Goal: Obtain resource: Download file/media

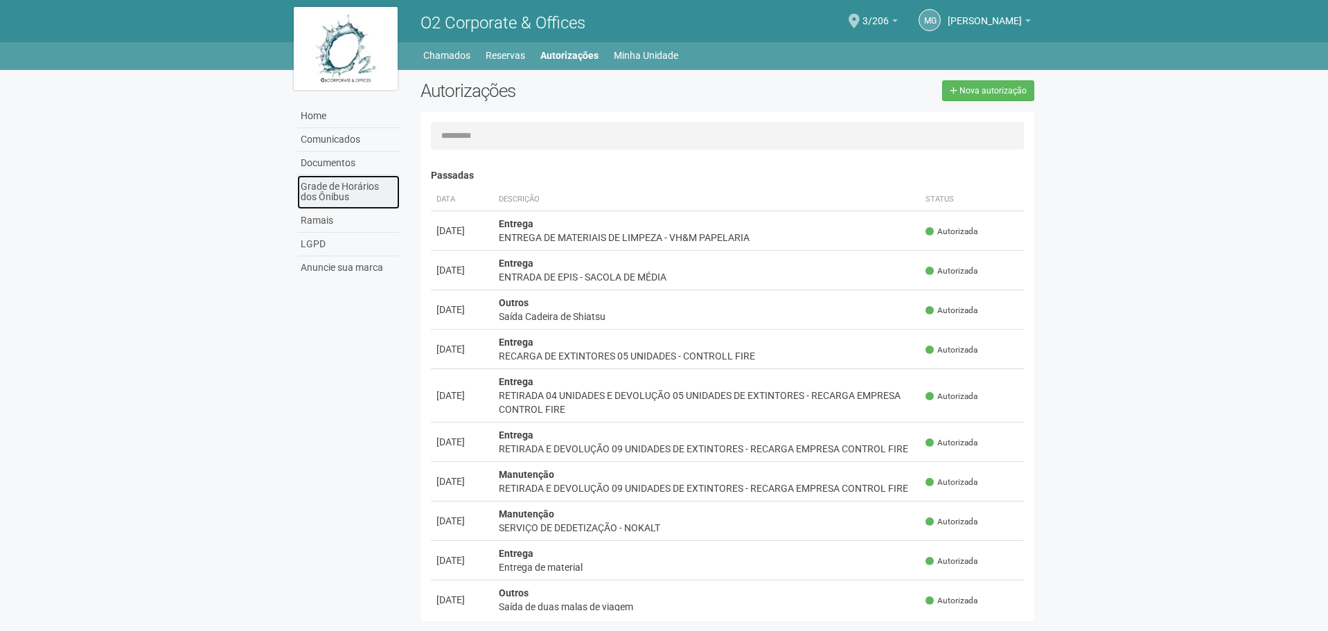
click at [342, 200] on link "Grade de Horários dos Ônibus" at bounding box center [348, 192] width 103 height 34
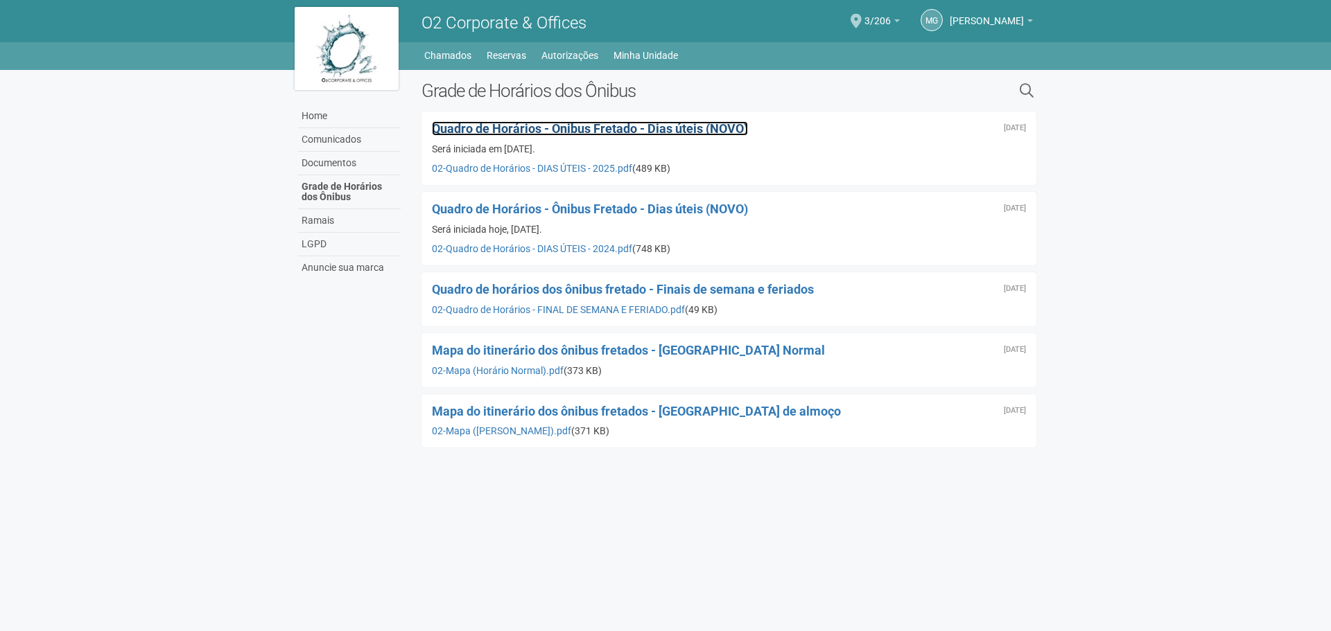
click at [690, 131] on span "Quadro de Horários - Ônibus Fretado - Dias úteis (NOVO)" at bounding box center [590, 128] width 316 height 15
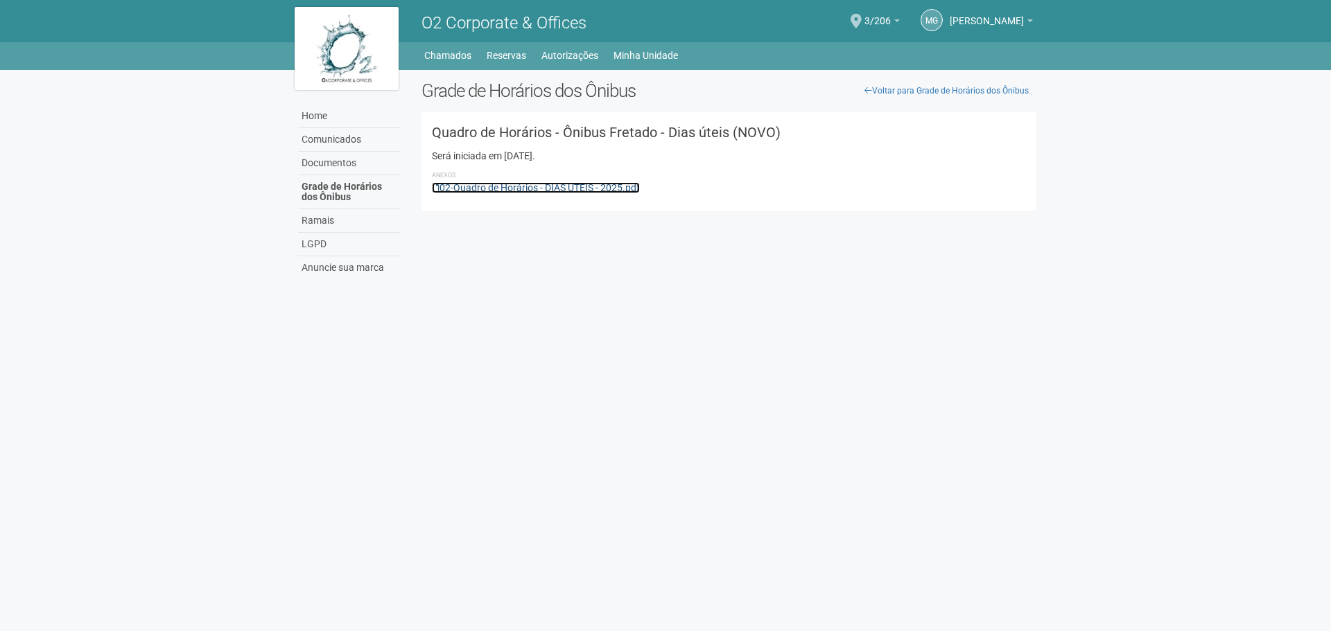
click at [550, 191] on link "02-Quadro de Horários - DIAS ÚTEIS - 2025.pdf" at bounding box center [536, 187] width 208 height 11
